Goal: Transaction & Acquisition: Purchase product/service

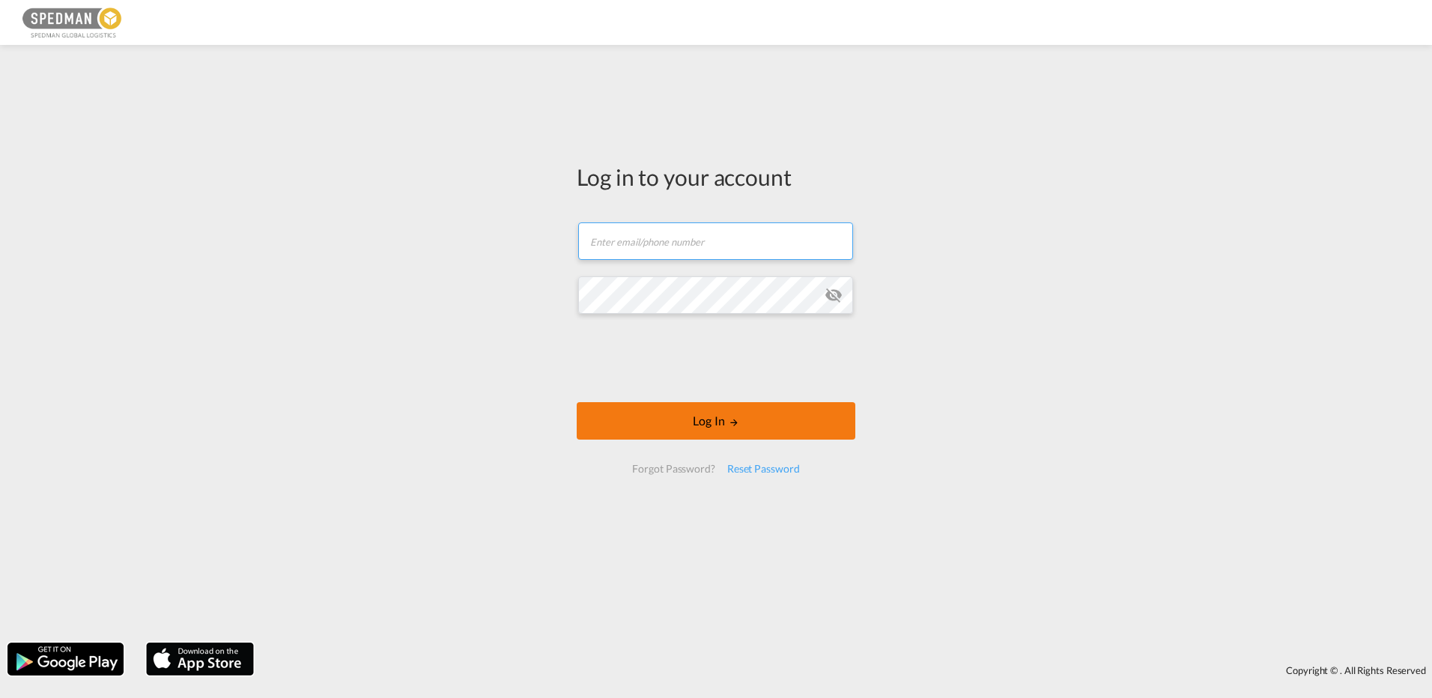
type input "[EMAIL_ADDRESS][DOMAIN_NAME]"
click at [653, 407] on button "Log In" at bounding box center [716, 420] width 279 height 37
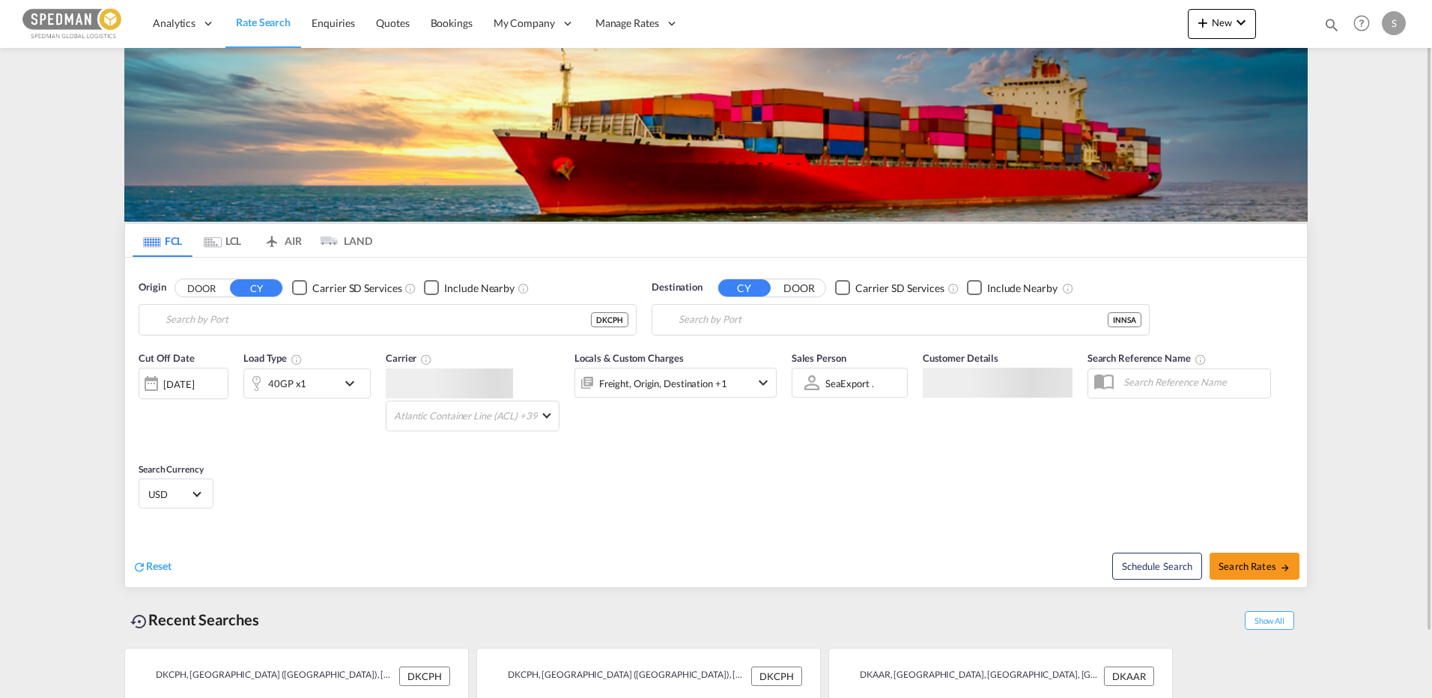
type input "[GEOGRAPHIC_DATA] ([GEOGRAPHIC_DATA]), DKCPH"
type input "[PERSON_NAME] ([PERSON_NAME]), [GEOGRAPHIC_DATA]"
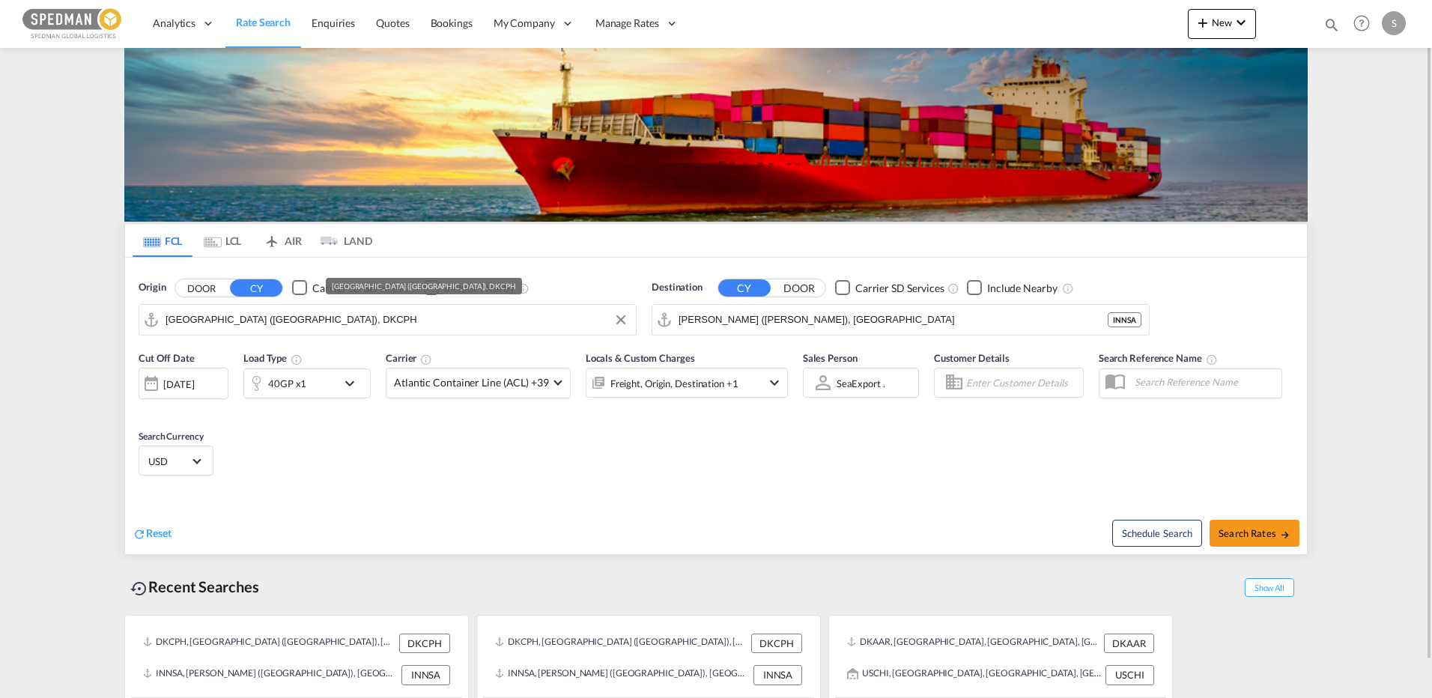
click at [374, 324] on input "[GEOGRAPHIC_DATA] ([GEOGRAPHIC_DATA]), DKCPH" at bounding box center [397, 320] width 463 height 22
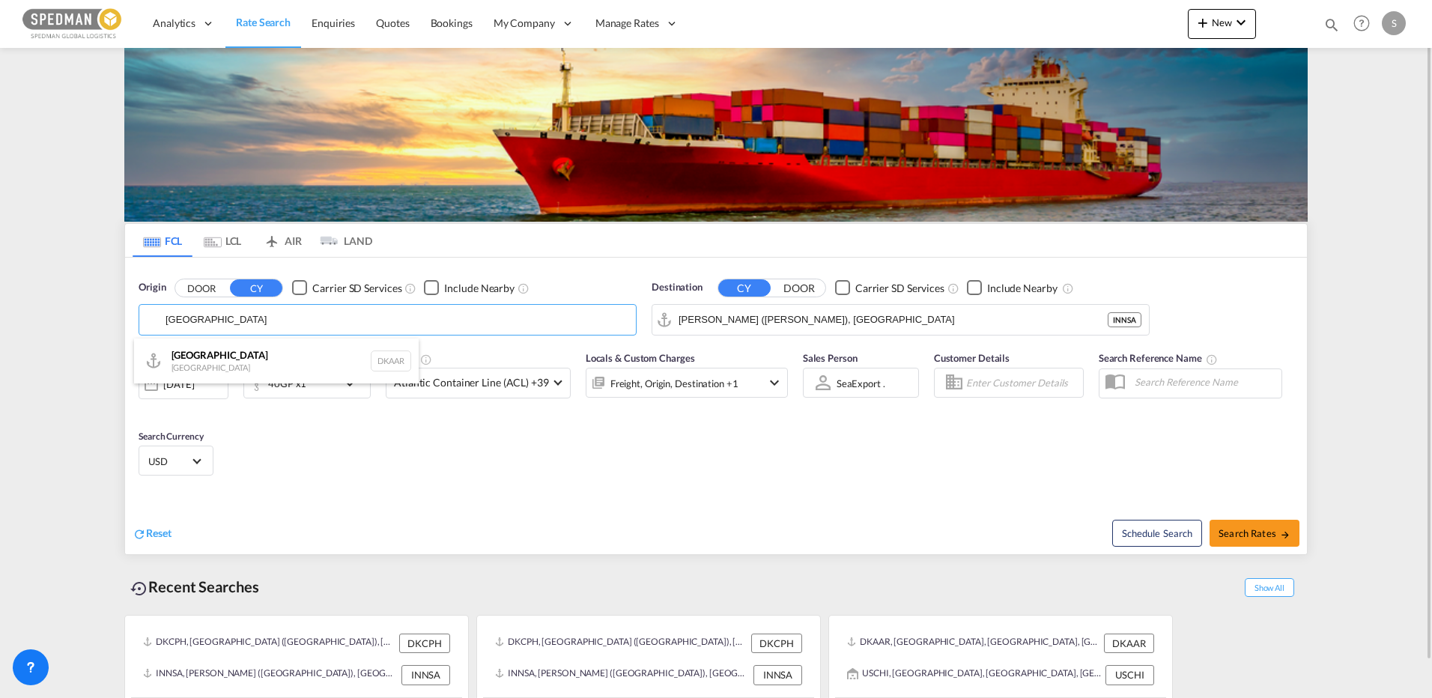
click at [201, 359] on div "Aarhus [GEOGRAPHIC_DATA] DKAAR" at bounding box center [276, 361] width 285 height 45
type input "[GEOGRAPHIC_DATA], [GEOGRAPHIC_DATA]"
click at [905, 331] on md-autocomplete-wrap "[PERSON_NAME] ([PERSON_NAME]), [GEOGRAPHIC_DATA]" at bounding box center [893, 324] width 429 height 30
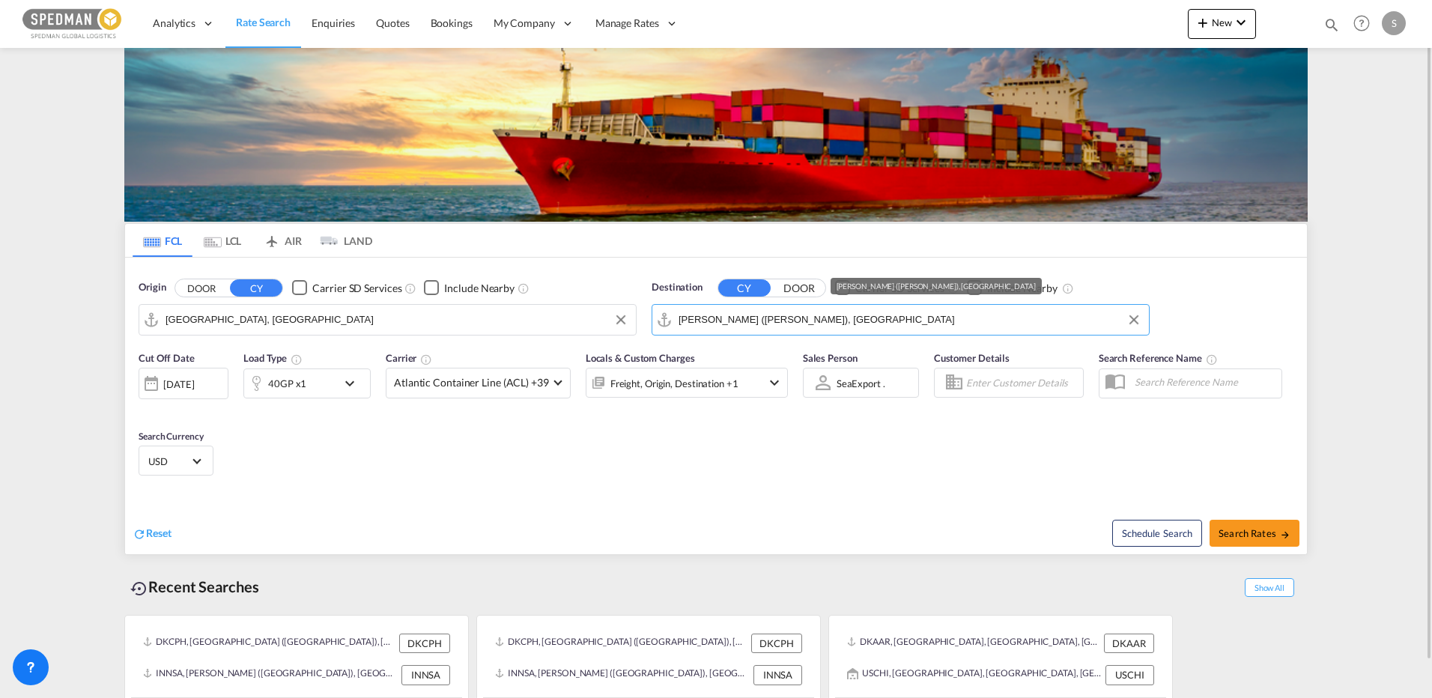
click at [892, 320] on input "[PERSON_NAME] ([PERSON_NAME]), [GEOGRAPHIC_DATA]" at bounding box center [910, 320] width 463 height 22
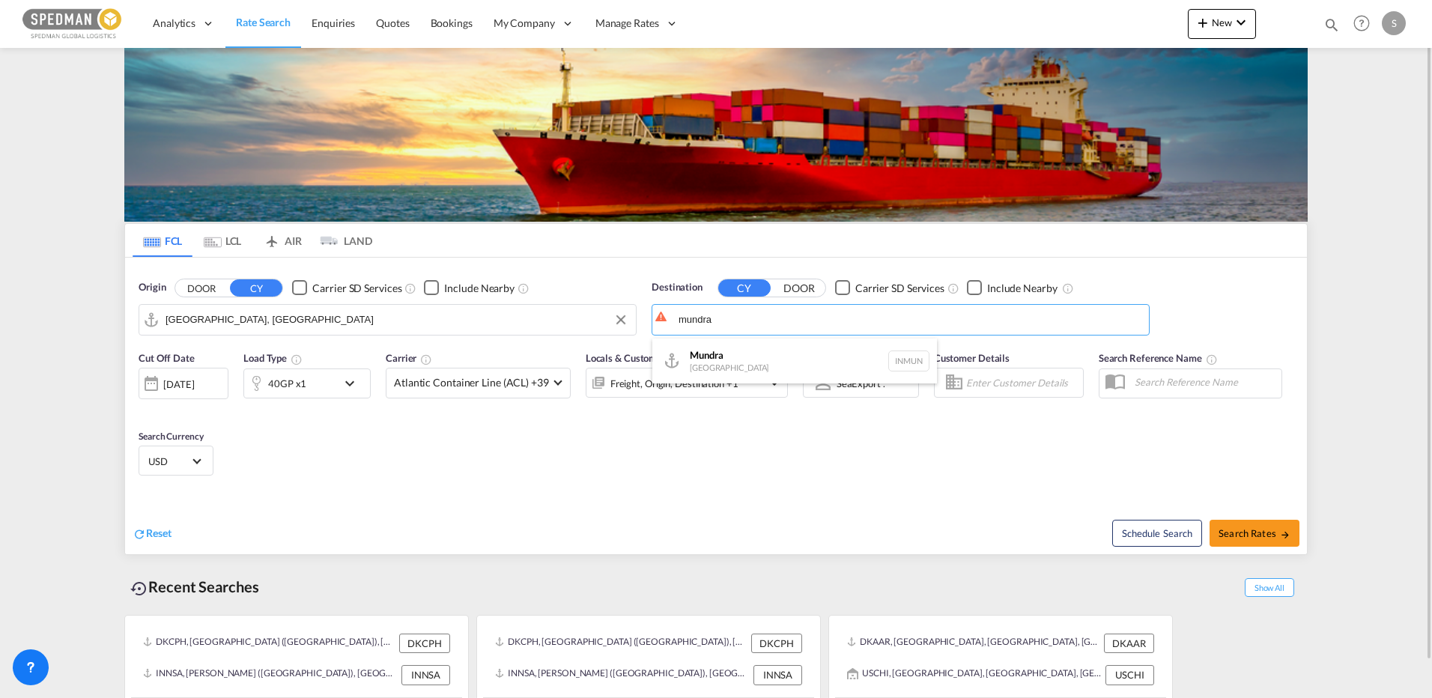
click at [746, 366] on div "Mundra [GEOGRAPHIC_DATA] INMUN" at bounding box center [794, 361] width 285 height 45
type input "Mundra, INMUN"
click at [1267, 529] on span "Search Rates" at bounding box center [1255, 533] width 72 height 12
type input "DKAAR to INMUN / [DATE]"
